Goal: Download file/media

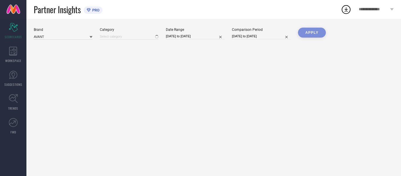
type input "All"
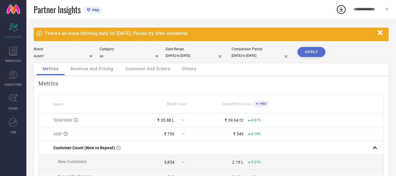
click at [382, 31] on icon "button" at bounding box center [380, 32] width 5 height 5
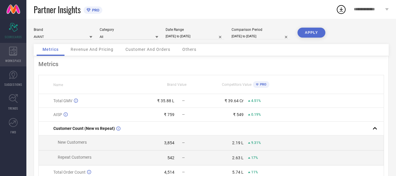
drag, startPoint x: 12, startPoint y: 55, endPoint x: 19, endPoint y: 56, distance: 7.8
click at [12, 55] on icon at bounding box center [13, 51] width 8 height 9
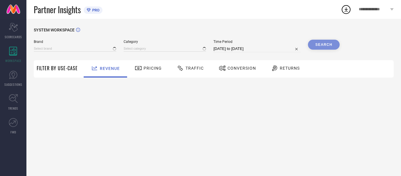
type input "AVANT"
type input "All"
click at [192, 71] on div "Traffic" at bounding box center [190, 68] width 30 height 10
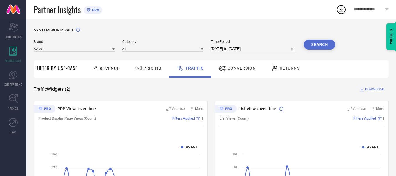
select select "6"
select select "2025"
select select "7"
select select "2025"
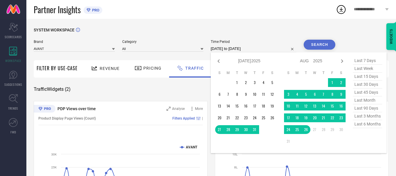
click at [282, 46] on input "[DATE] to [DATE]" at bounding box center [254, 48] width 86 height 7
click at [331, 81] on td "1" at bounding box center [332, 82] width 9 height 9
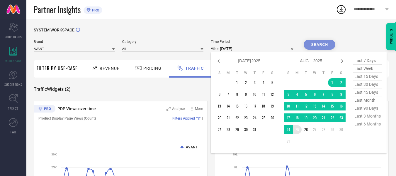
type input "[DATE] to [DATE]"
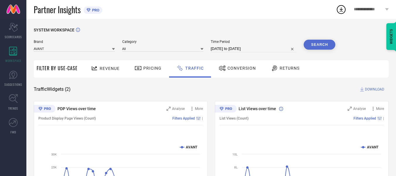
click at [310, 47] on button "Search" at bounding box center [320, 45] width 32 height 10
click at [372, 89] on span "DOWNLOAD" at bounding box center [374, 89] width 19 height 6
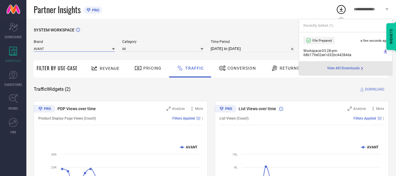
drag, startPoint x: 102, startPoint y: 49, endPoint x: 98, endPoint y: 52, distance: 4.2
click at [102, 49] on input at bounding box center [74, 48] width 81 height 6
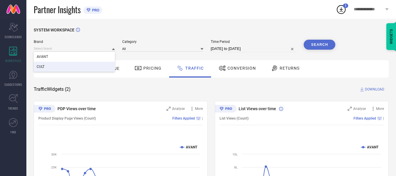
click at [79, 67] on div "CULT" at bounding box center [74, 67] width 81 height 10
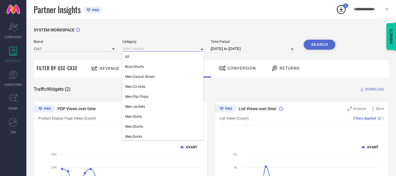
click at [176, 50] on input at bounding box center [162, 48] width 81 height 6
click at [173, 55] on div "All" at bounding box center [162, 57] width 81 height 10
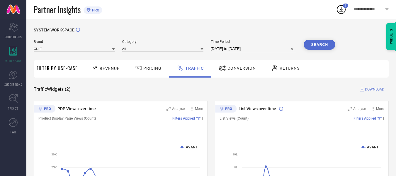
click at [318, 44] on button "Search" at bounding box center [320, 45] width 32 height 10
click at [379, 91] on span "DOWNLOAD" at bounding box center [374, 89] width 19 height 6
click at [216, 14] on div "Partner Insights PRO" at bounding box center [185, 9] width 302 height 19
click at [242, 6] on div "Partner Insights PRO" at bounding box center [185, 9] width 302 height 19
